Goal: Task Accomplishment & Management: Manage account settings

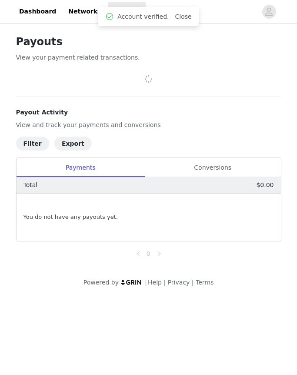
click at [266, 11] on icon "avatar" at bounding box center [269, 12] width 8 height 14
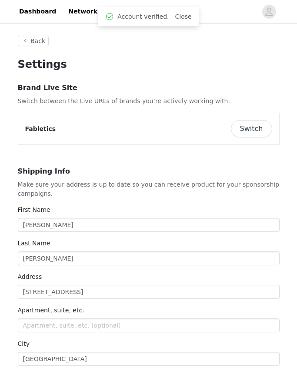
type input "+1 ([GEOGRAPHIC_DATA])"
click at [259, 127] on button "Switch" at bounding box center [251, 128] width 41 height 17
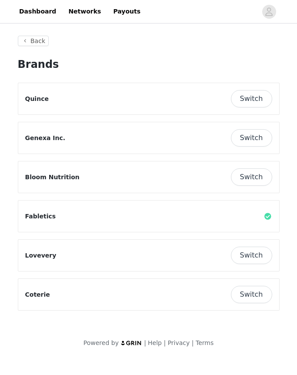
click at [254, 136] on button "Switch" at bounding box center [251, 137] width 41 height 17
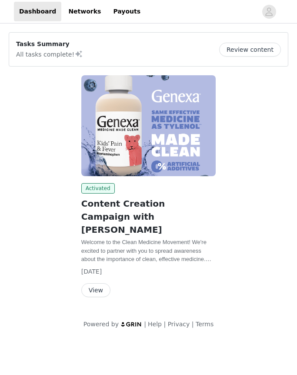
click at [95, 283] on button "View" at bounding box center [95, 290] width 29 height 14
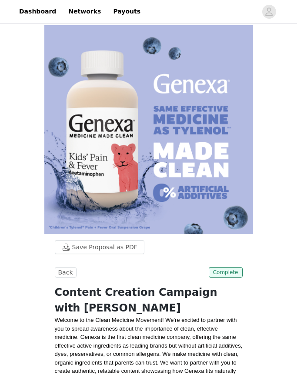
click at [266, 12] on icon "avatar" at bounding box center [269, 12] width 8 height 14
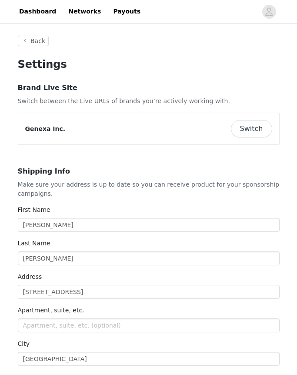
type input "+1 ([GEOGRAPHIC_DATA])"
click at [256, 127] on button "Switch" at bounding box center [251, 128] width 41 height 17
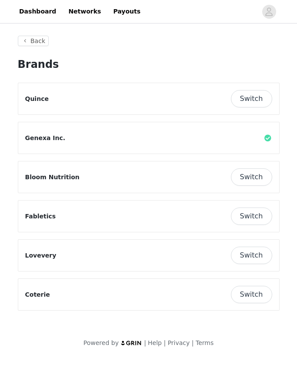
click at [258, 180] on button "Switch" at bounding box center [251, 176] width 41 height 17
click at [248, 96] on button "Switch" at bounding box center [251, 98] width 41 height 17
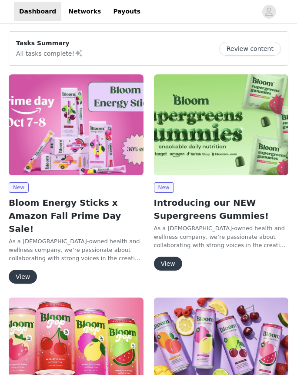
scroll to position [1, 0]
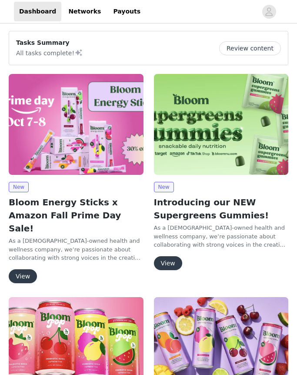
click at [269, 12] on icon "avatar" at bounding box center [269, 11] width 7 height 8
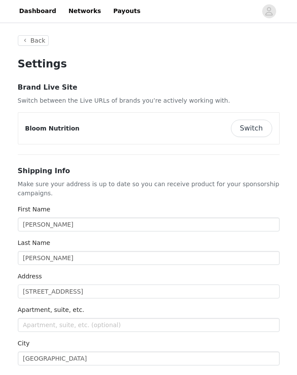
type input "+1 ([GEOGRAPHIC_DATA])"
click at [253, 128] on button "Switch" at bounding box center [251, 128] width 41 height 17
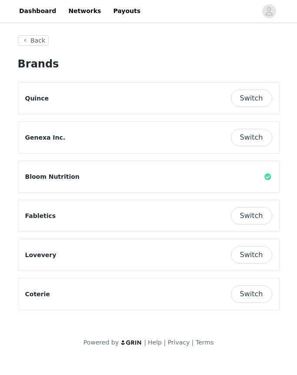
click at [249, 97] on button "Switch" at bounding box center [251, 98] width 41 height 17
